Goal: Information Seeking & Learning: Learn about a topic

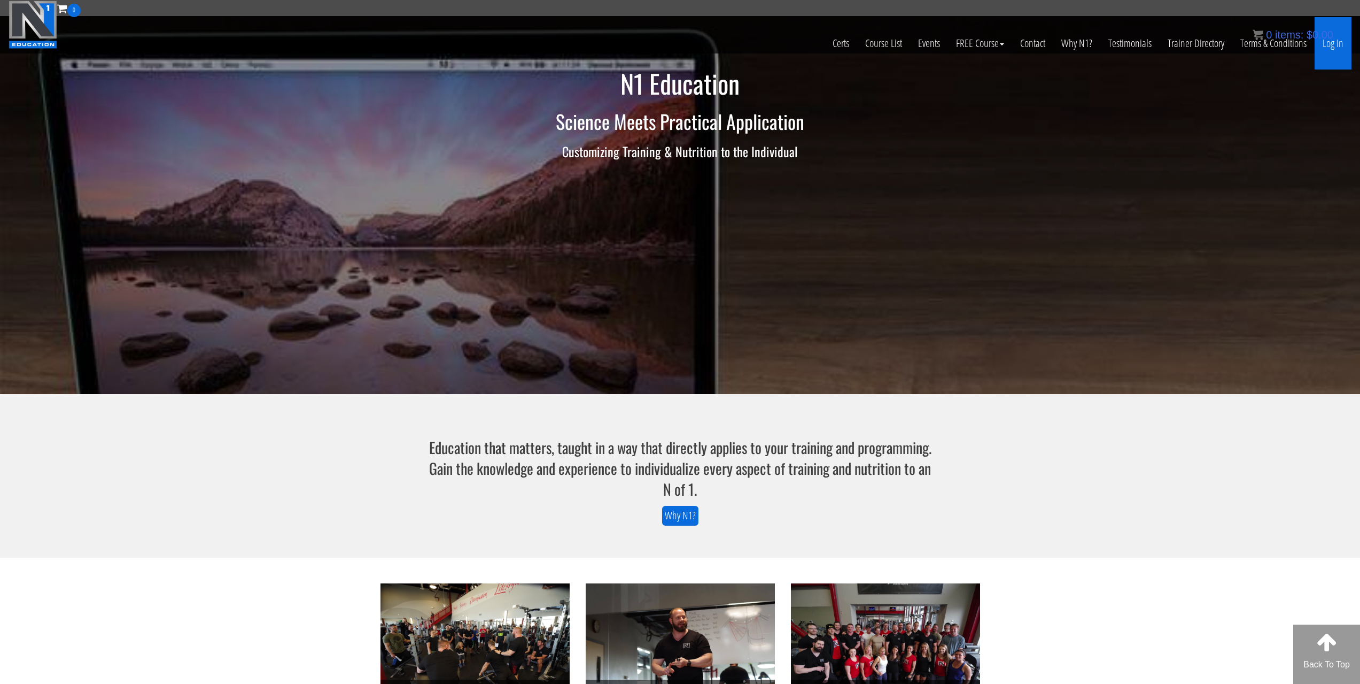
click at [1338, 38] on link "Log In" at bounding box center [1333, 43] width 37 height 52
click at [1330, 51] on link "Log In" at bounding box center [1333, 43] width 37 height 52
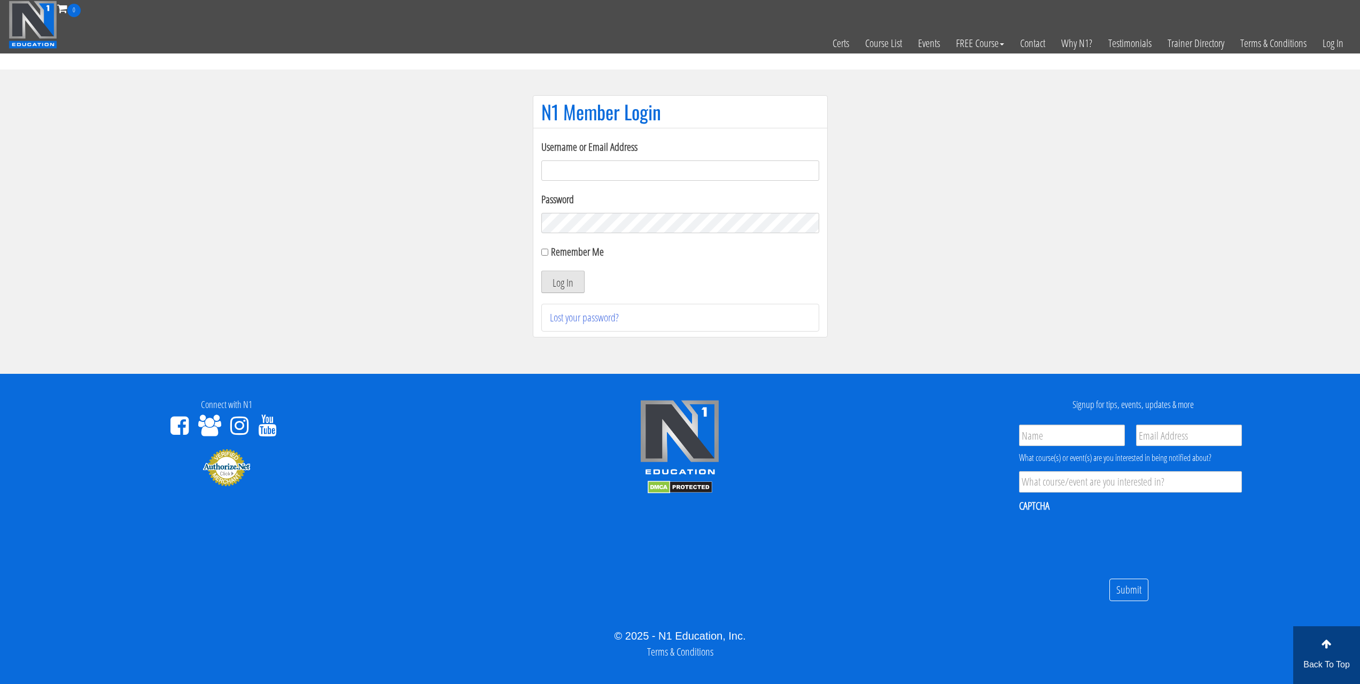
type input "[PERSON_NAME][EMAIL_ADDRESS][DOMAIN_NAME]"
click at [563, 280] on button "Log In" at bounding box center [562, 281] width 43 height 22
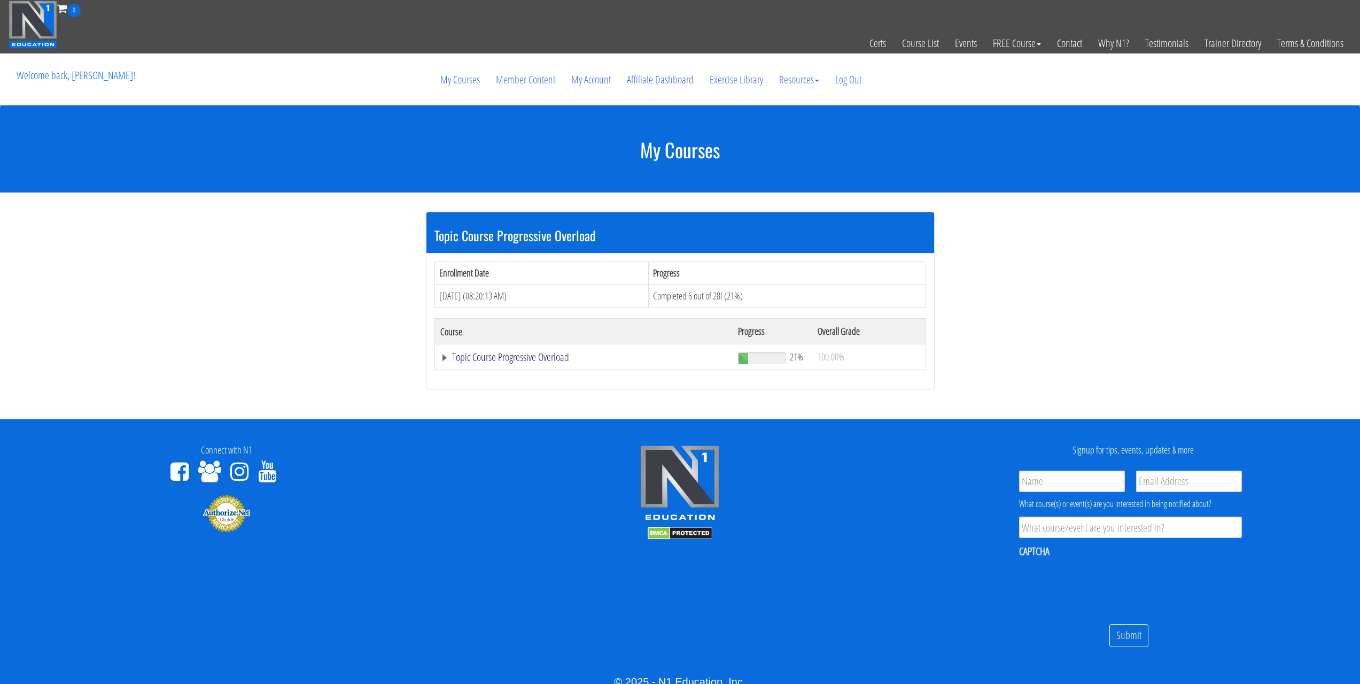
click at [508, 355] on link "Topic Course Progressive Overload" at bounding box center [583, 357] width 287 height 11
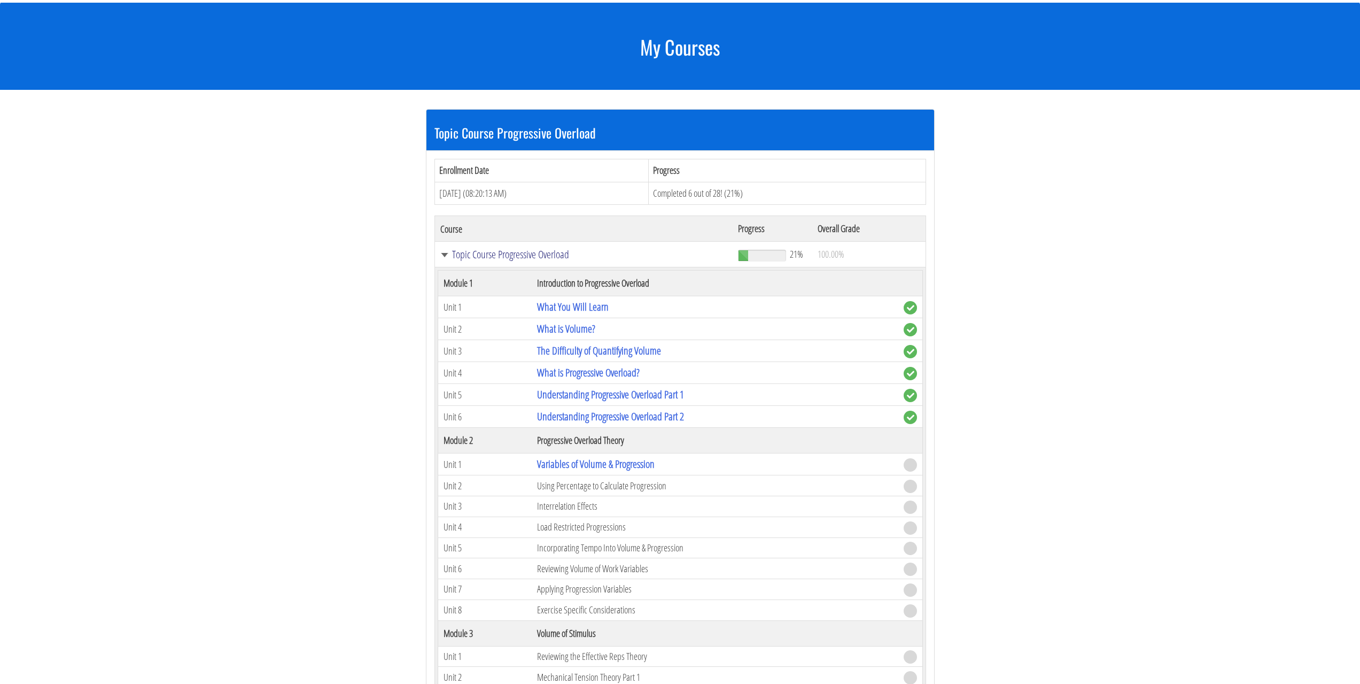
scroll to position [107, 0]
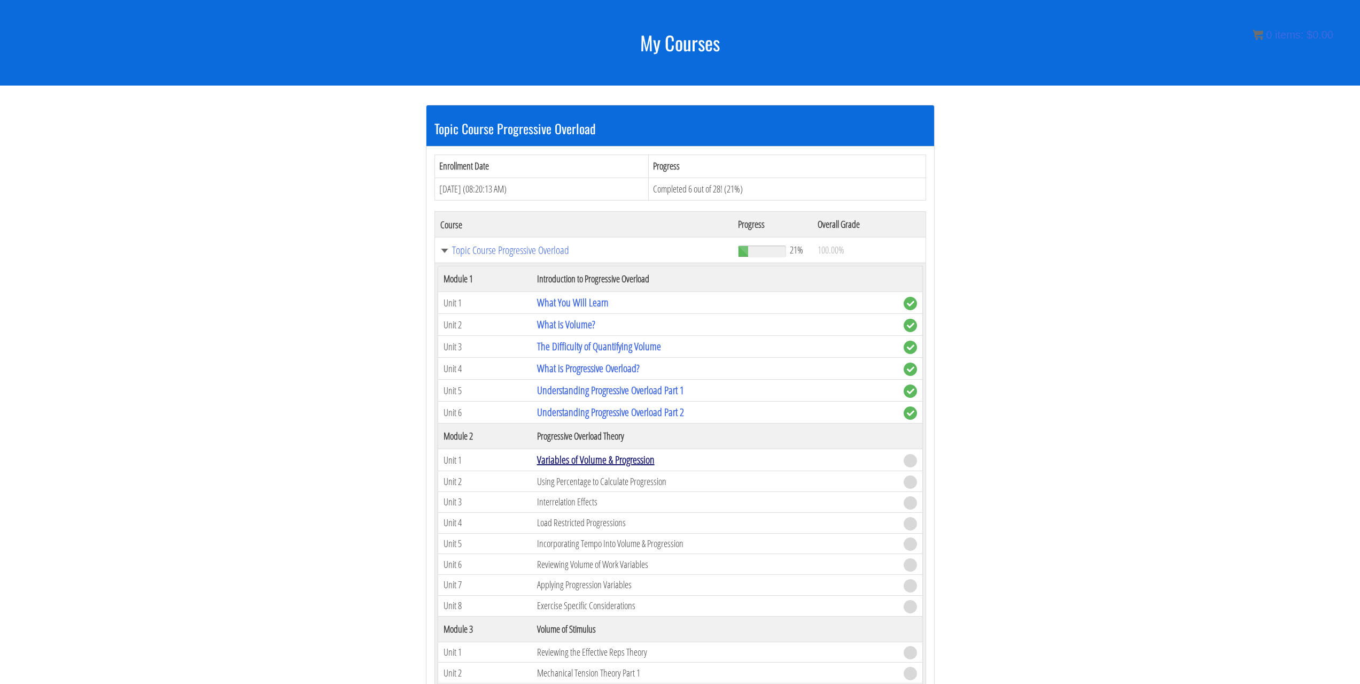
click at [585, 463] on link "Variables of Volume & Progression" at bounding box center [596, 459] width 118 height 14
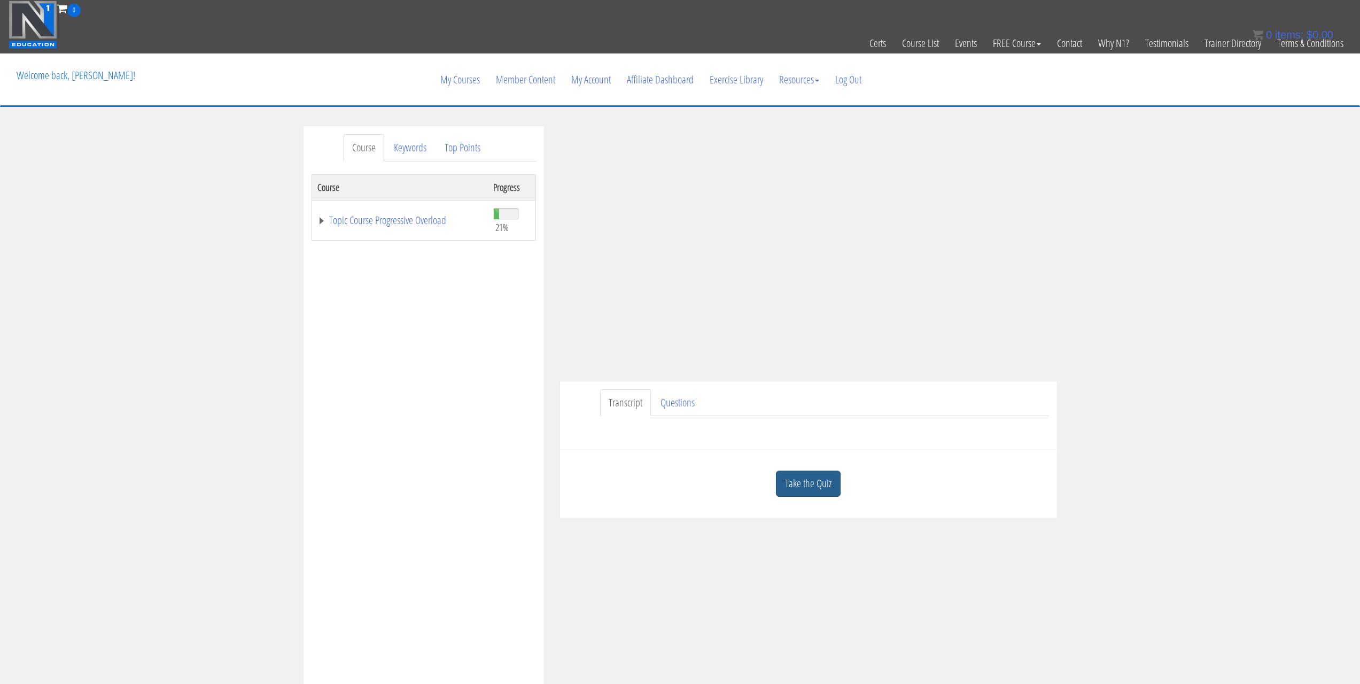
click at [820, 488] on link "Take the Quiz" at bounding box center [808, 483] width 65 height 26
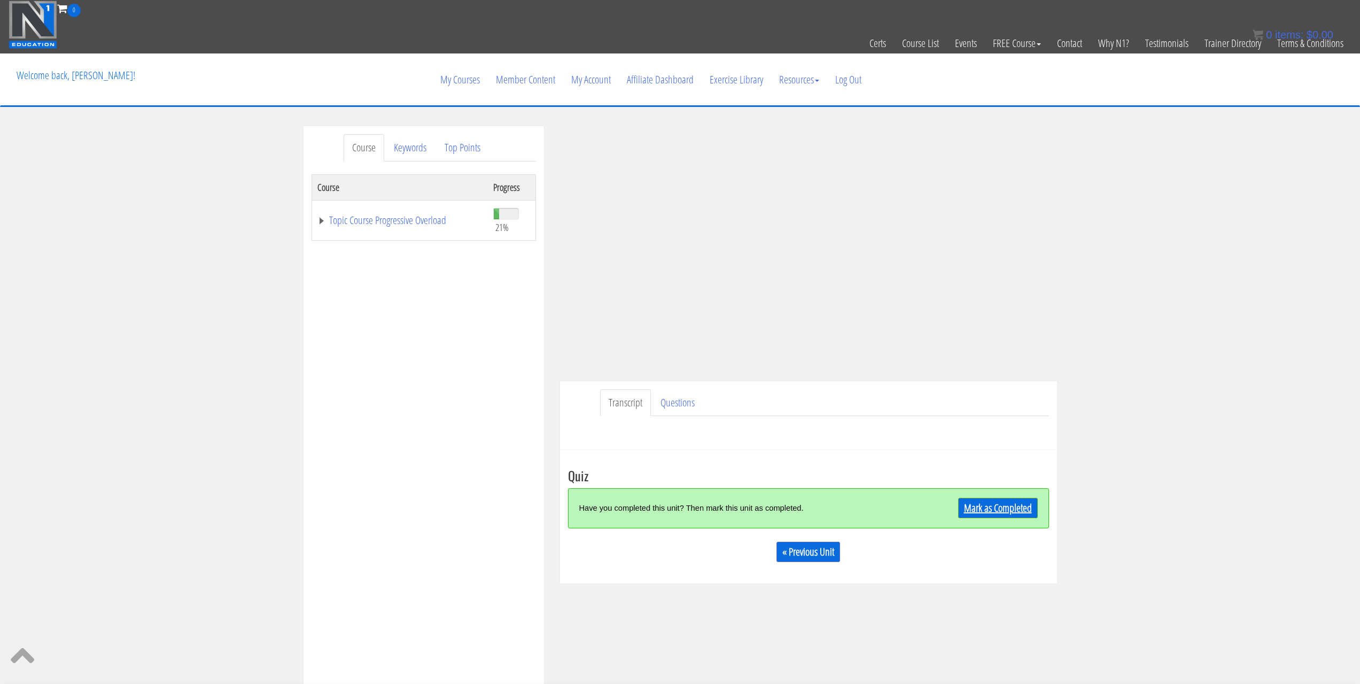
click at [982, 503] on link "Mark as Completed" at bounding box center [998, 508] width 80 height 20
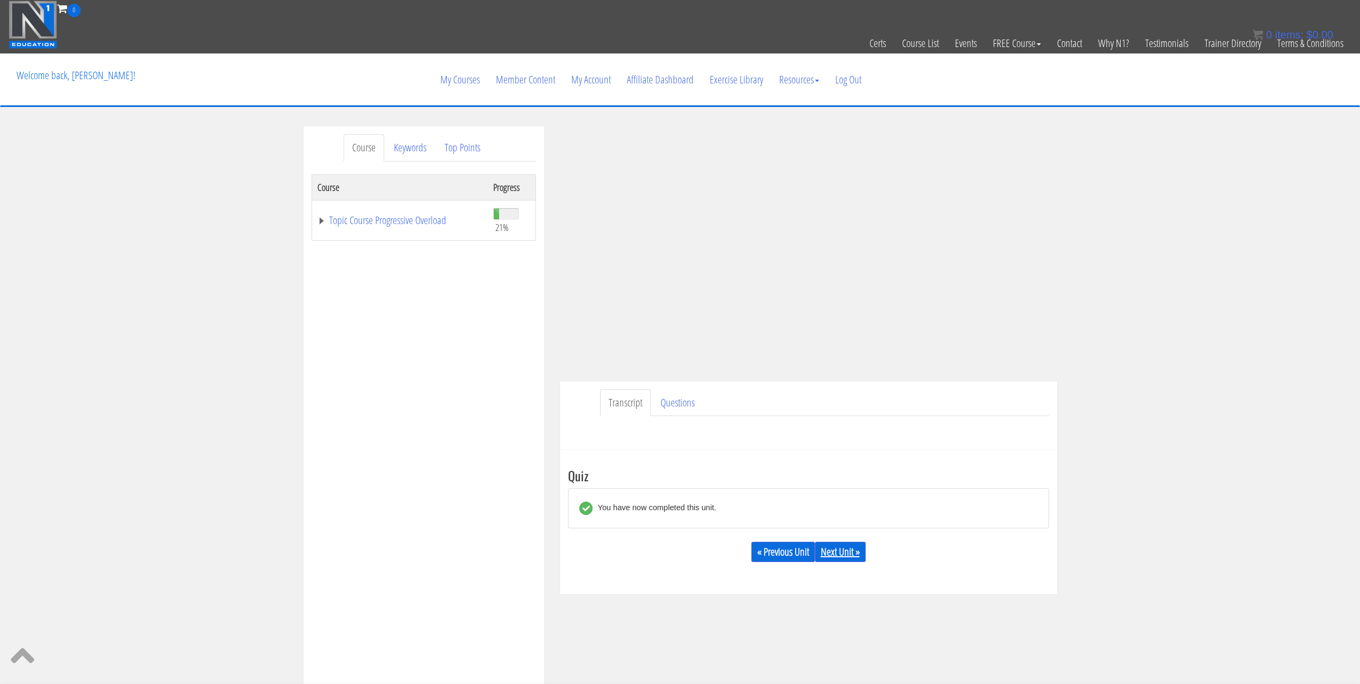
click at [850, 553] on link "Next Unit »" at bounding box center [840, 551] width 51 height 20
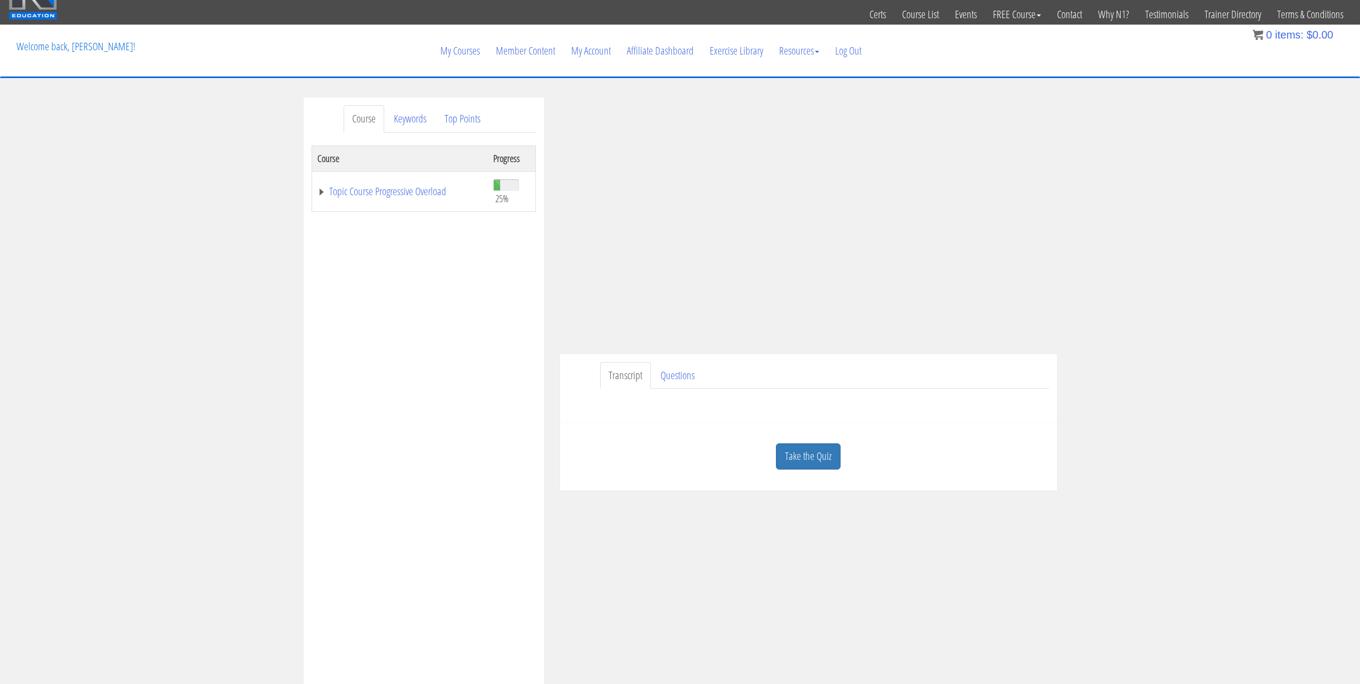
scroll to position [53, 0]
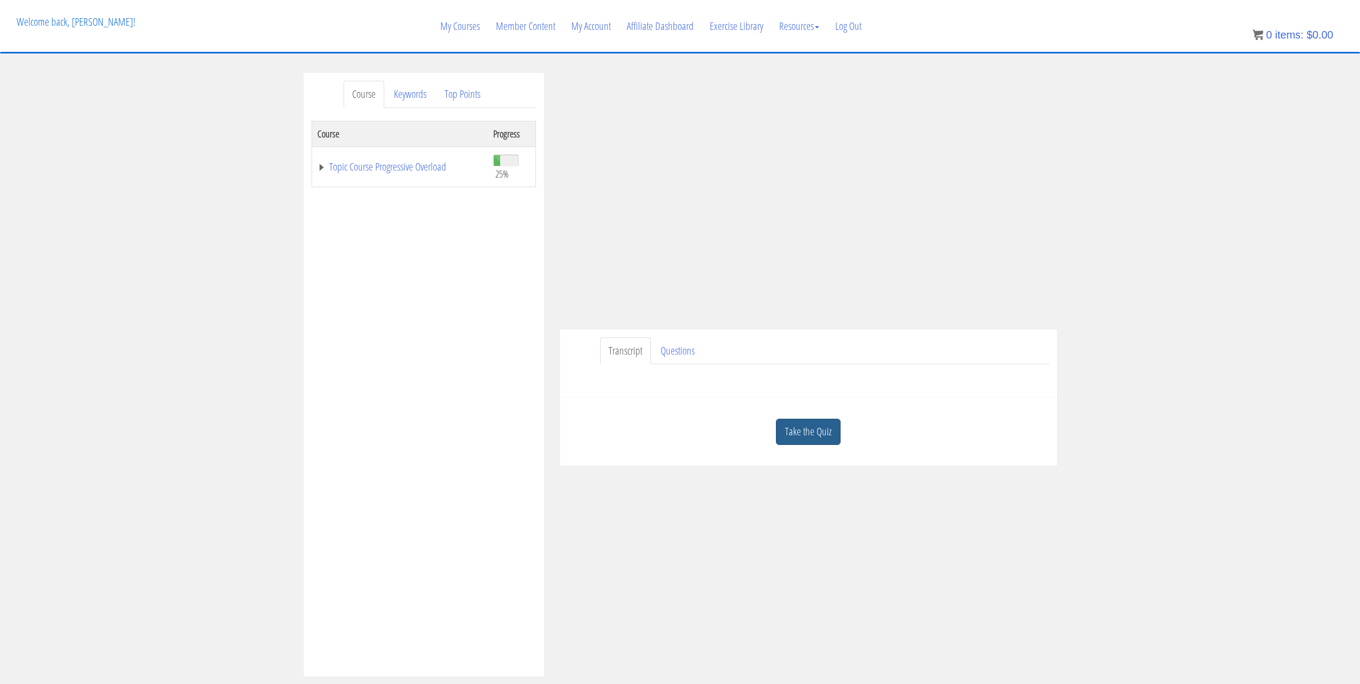
click at [824, 435] on link "Take the Quiz" at bounding box center [808, 432] width 65 height 26
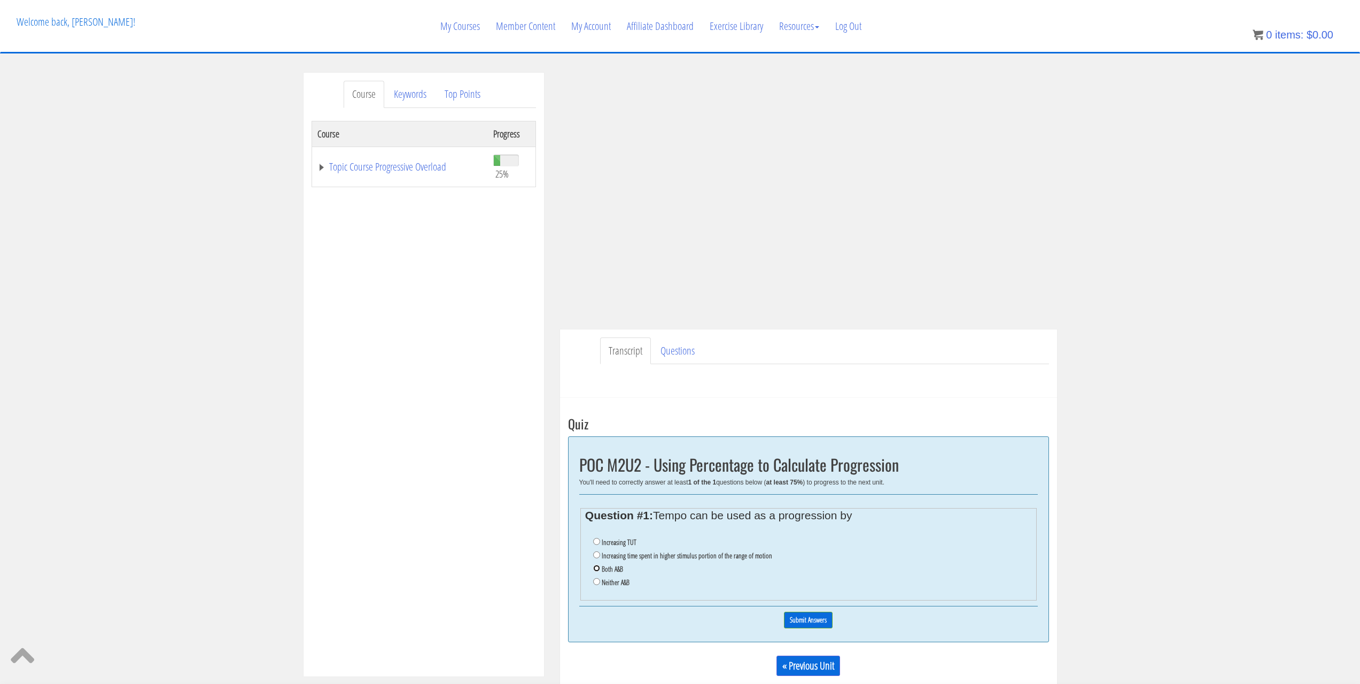
click at [599, 568] on input "Both A&B" at bounding box center [596, 567] width 7 height 7
radio input "true"
click at [802, 616] on input "Submit Answers" at bounding box center [808, 619] width 49 height 17
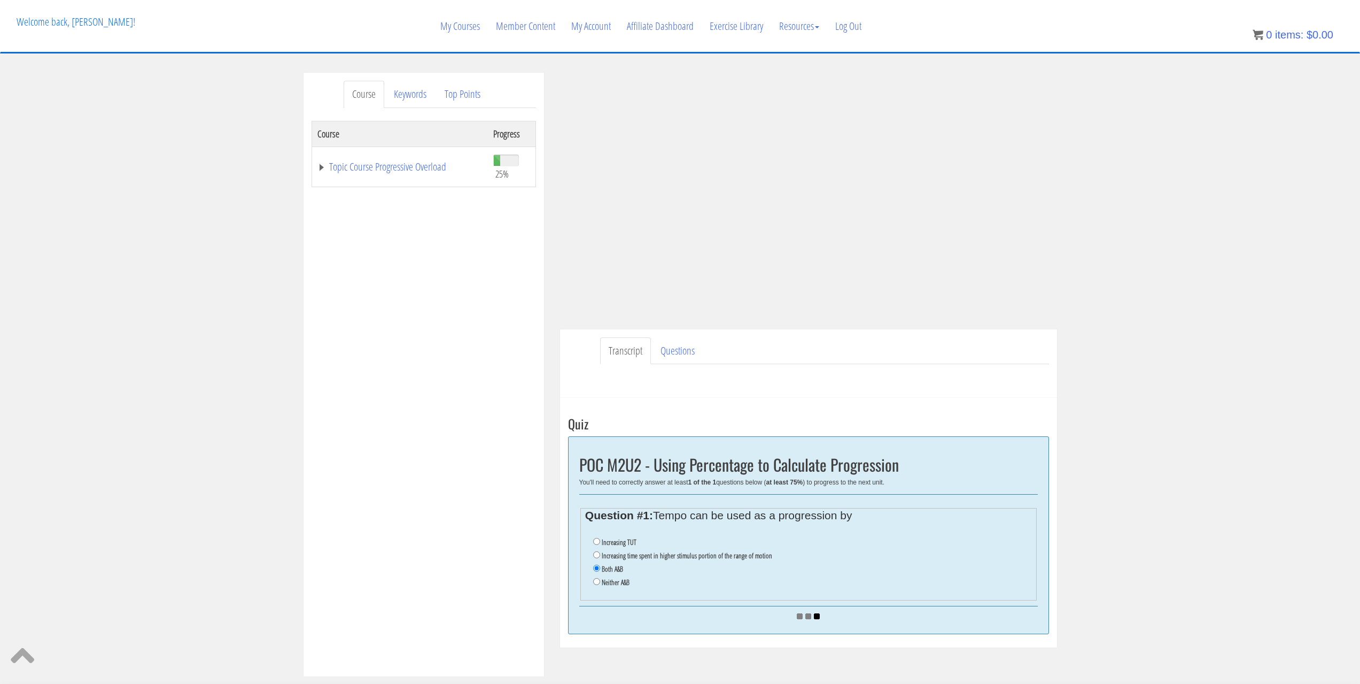
scroll to position [107, 0]
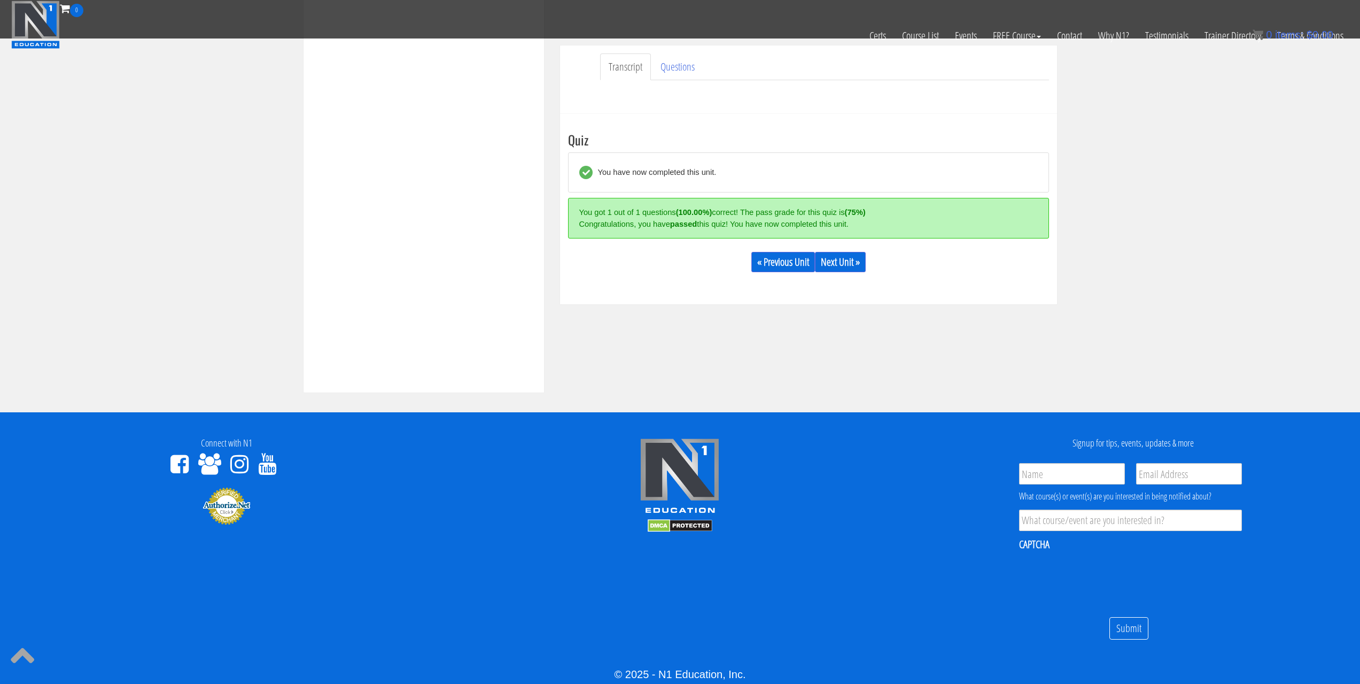
scroll to position [283, 0]
click at [856, 266] on link "Next Unit »" at bounding box center [840, 262] width 51 height 20
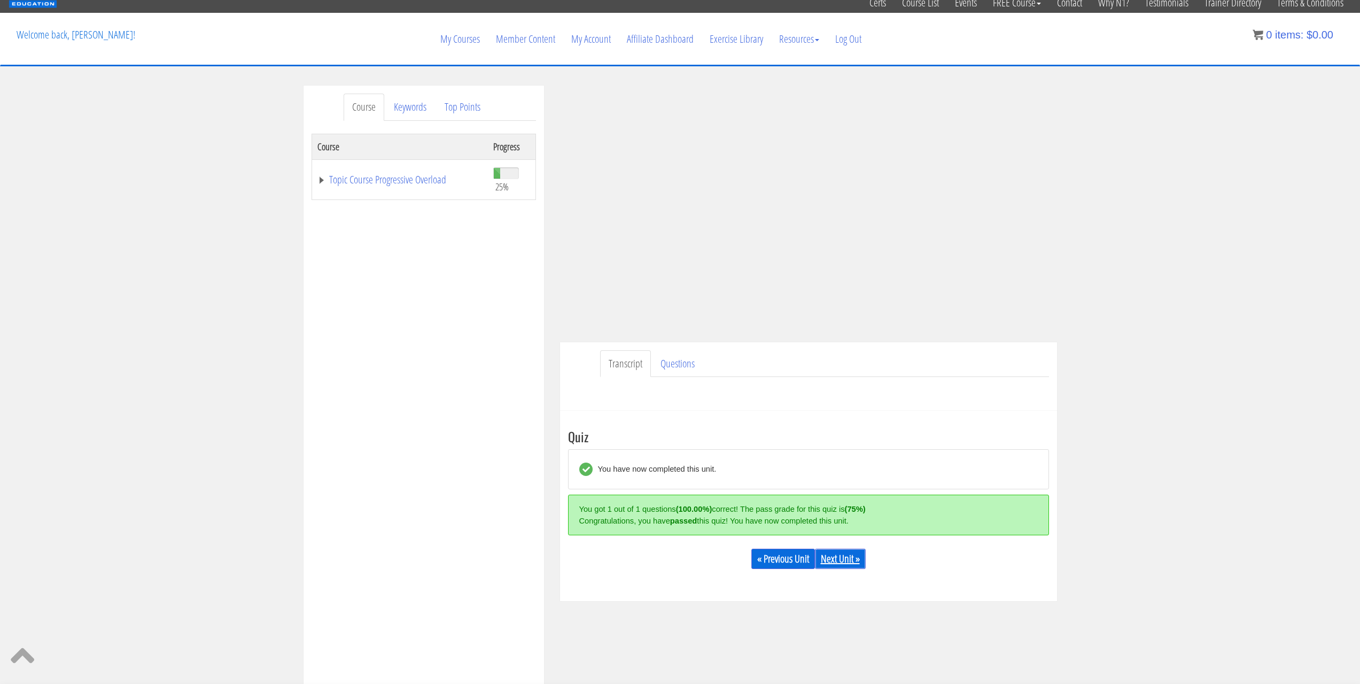
scroll to position [36, 0]
